Goal: Transaction & Acquisition: Book appointment/travel/reservation

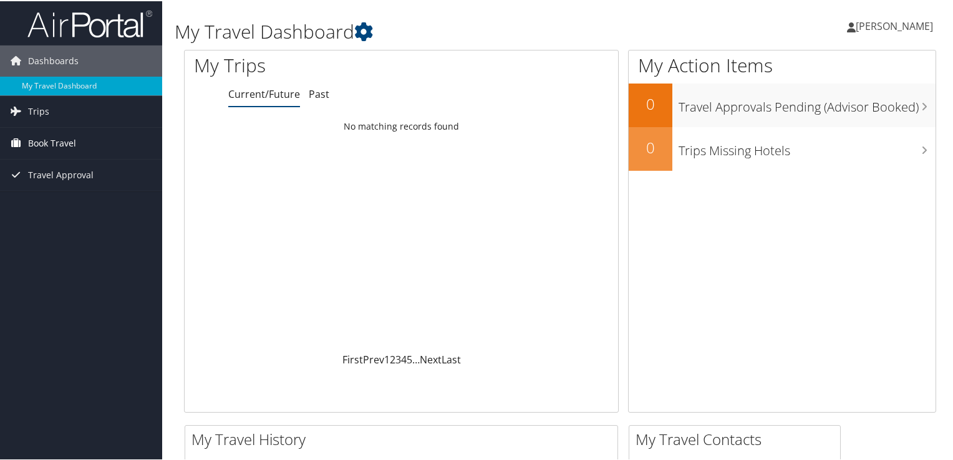
click at [68, 142] on span "Book Travel" at bounding box center [52, 142] width 48 height 31
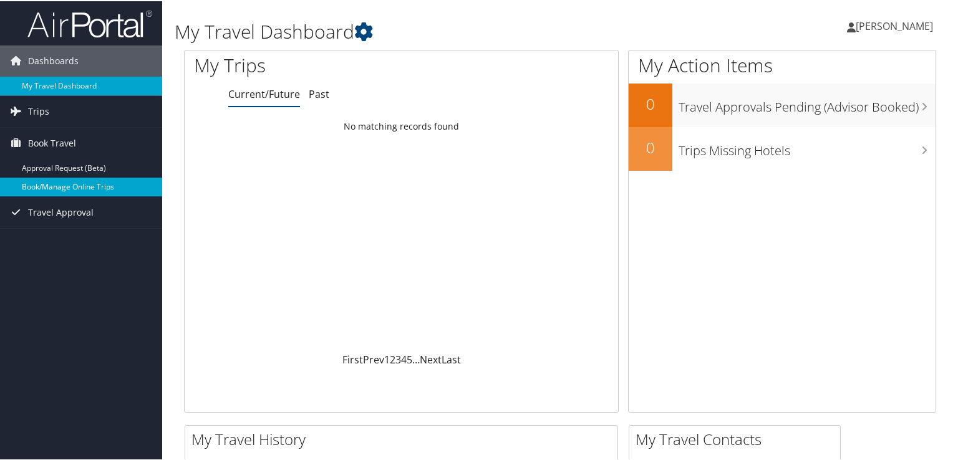
click at [51, 188] on link "Book/Manage Online Trips" at bounding box center [81, 185] width 162 height 19
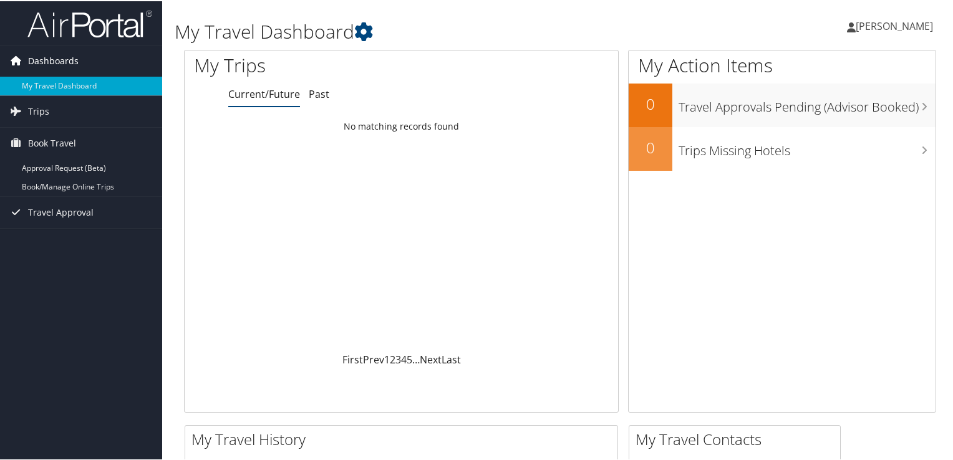
click at [13, 60] on icon at bounding box center [15, 59] width 19 height 19
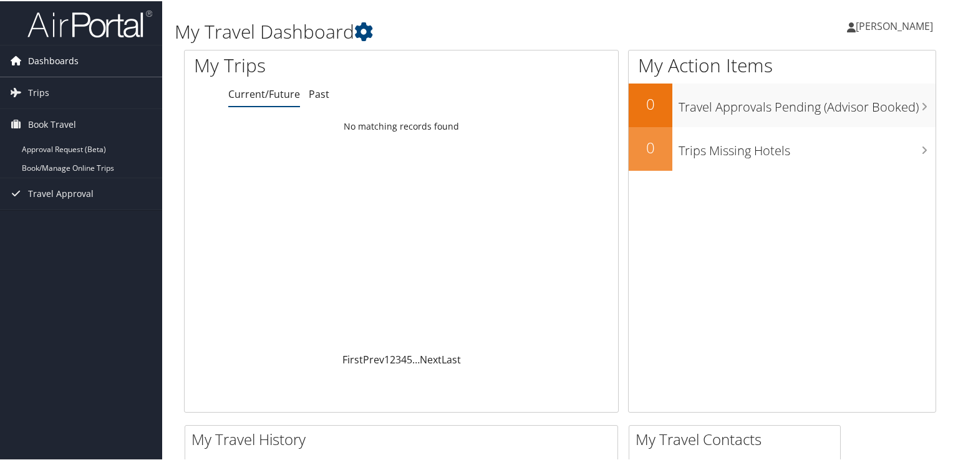
click at [11, 61] on icon at bounding box center [15, 59] width 19 height 19
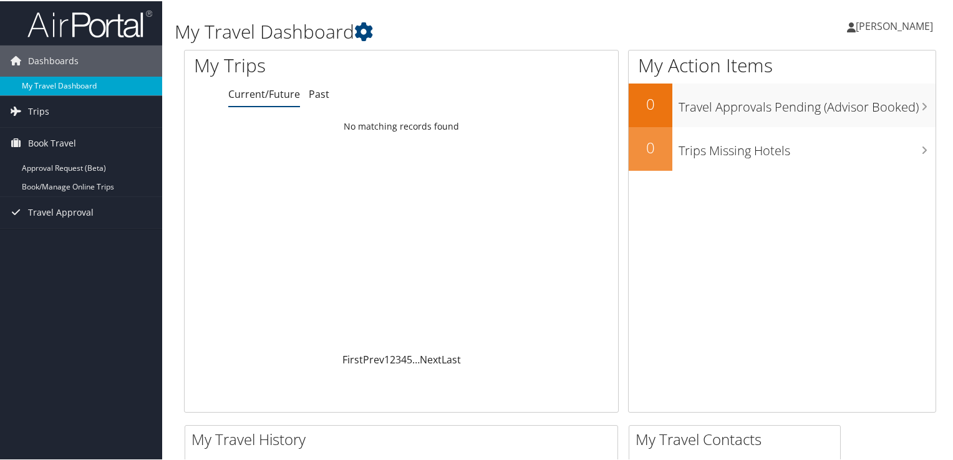
click at [40, 85] on link "My Travel Dashboard" at bounding box center [81, 84] width 162 height 19
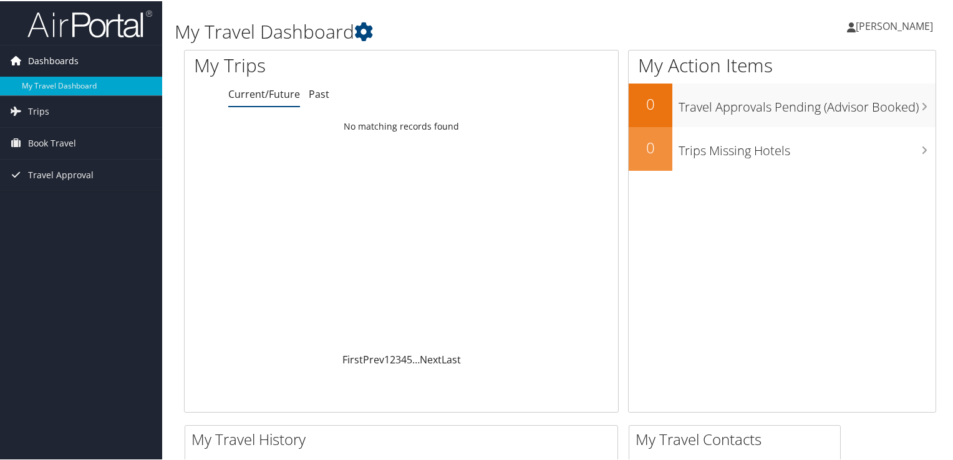
click at [59, 60] on span "Dashboards" at bounding box center [53, 59] width 51 height 31
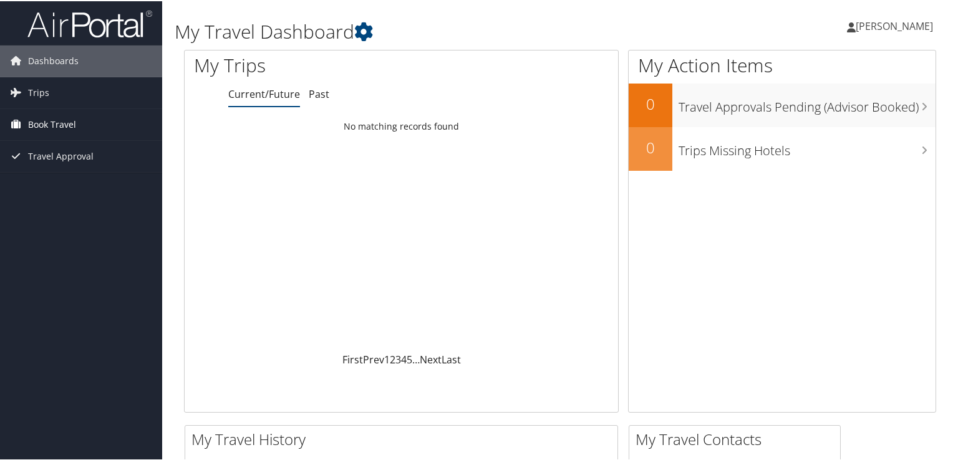
click at [42, 122] on span "Book Travel" at bounding box center [52, 123] width 48 height 31
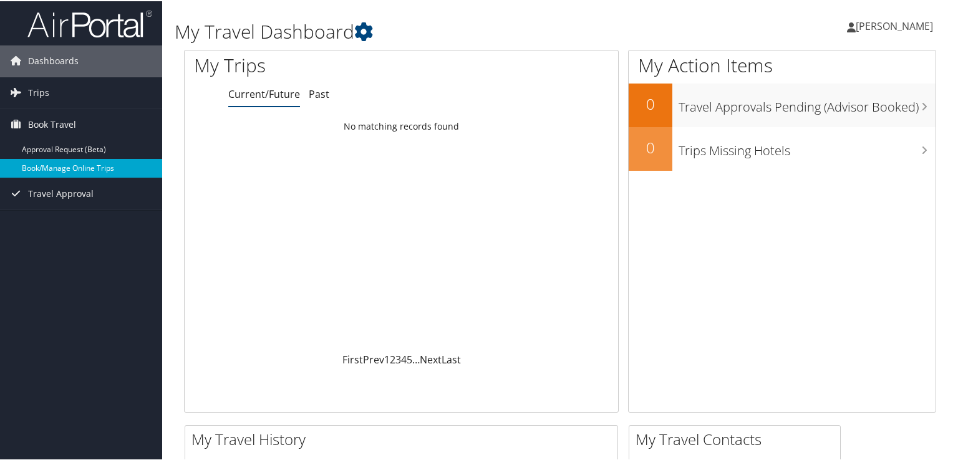
click at [51, 165] on link "Book/Manage Online Trips" at bounding box center [81, 167] width 162 height 19
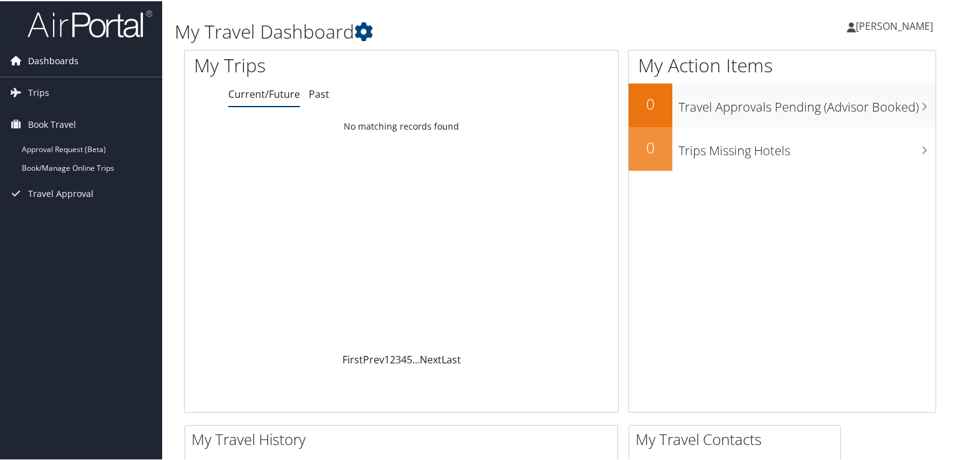
click at [16, 61] on icon at bounding box center [15, 59] width 19 height 19
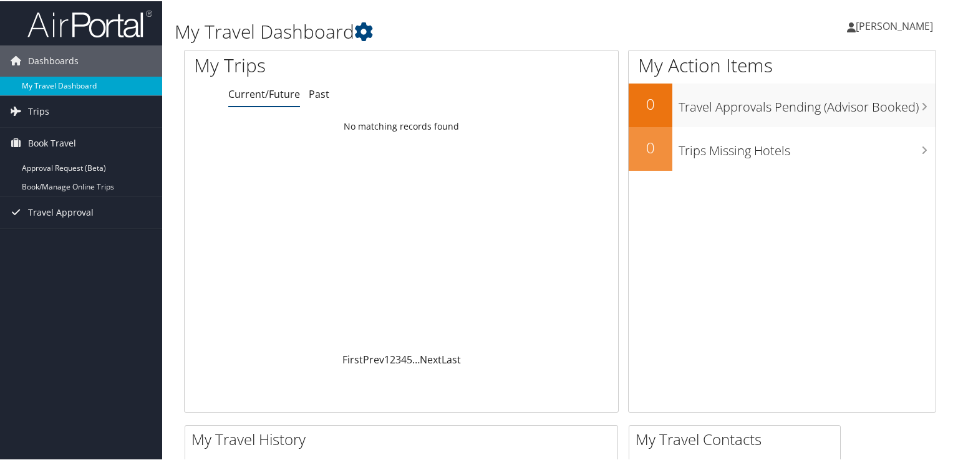
click at [27, 88] on link "My Travel Dashboard" at bounding box center [81, 84] width 162 height 19
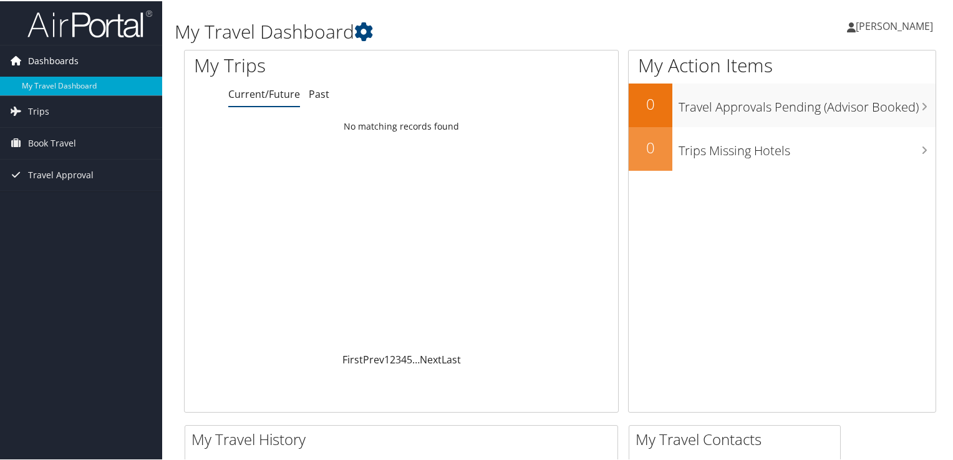
click at [18, 63] on icon at bounding box center [15, 59] width 19 height 19
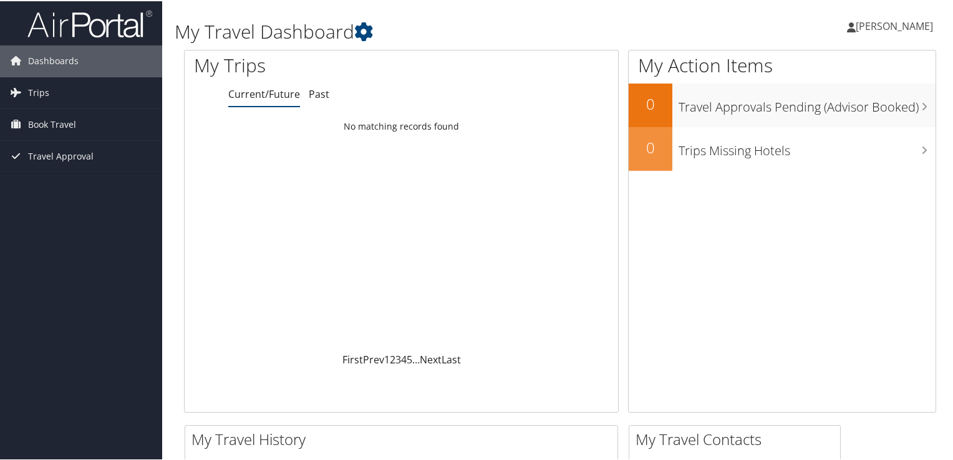
drag, startPoint x: 18, startPoint y: 63, endPoint x: 338, endPoint y: 94, distance: 321.3
click at [249, 167] on div "Loading... No matching records found" at bounding box center [401, 232] width 433 height 237
click at [322, 93] on link "Past" at bounding box center [319, 93] width 21 height 14
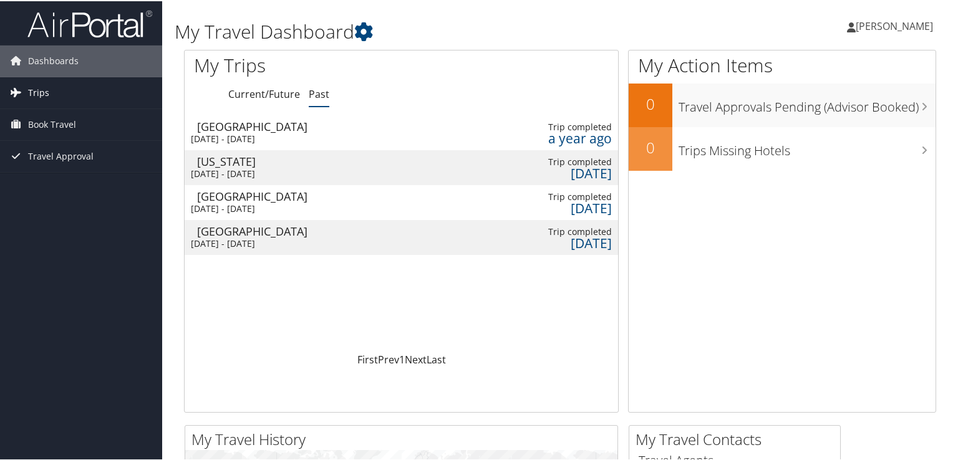
click at [44, 92] on span "Trips" at bounding box center [38, 91] width 21 height 31
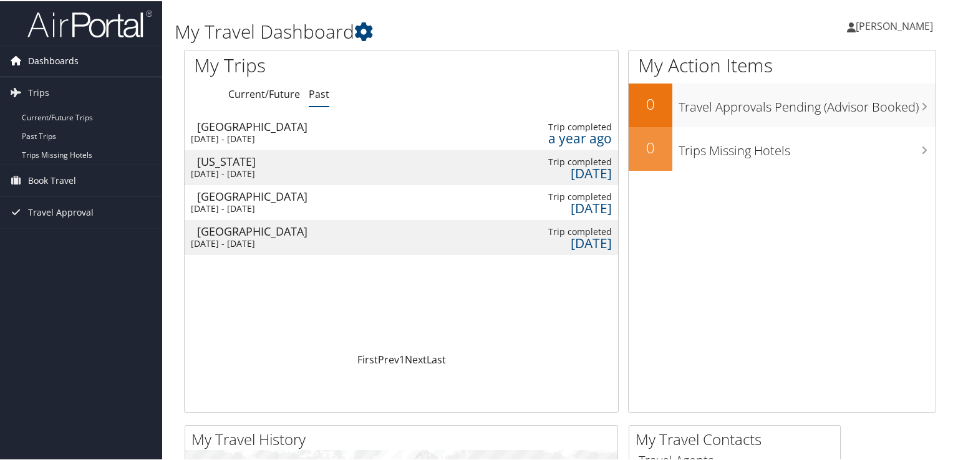
click at [16, 63] on icon at bounding box center [15, 59] width 19 height 19
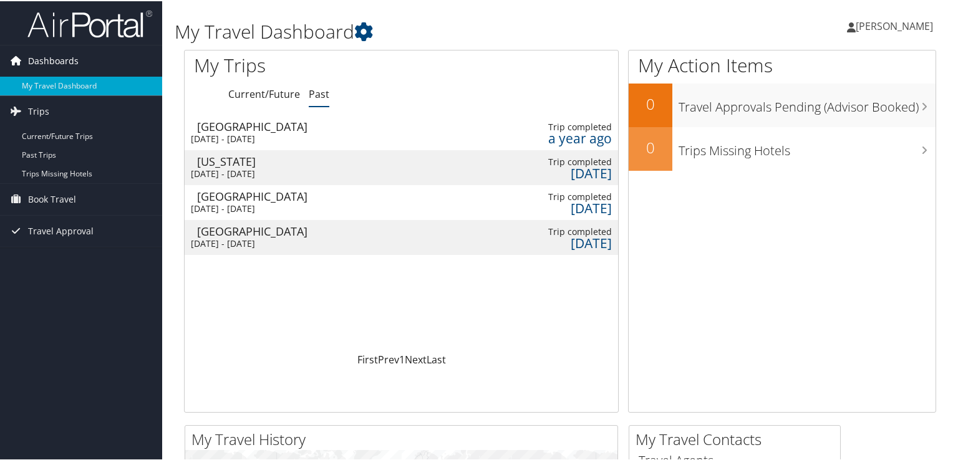
click at [65, 57] on span "Dashboards" at bounding box center [53, 59] width 51 height 31
